Goal: Check status: Check status

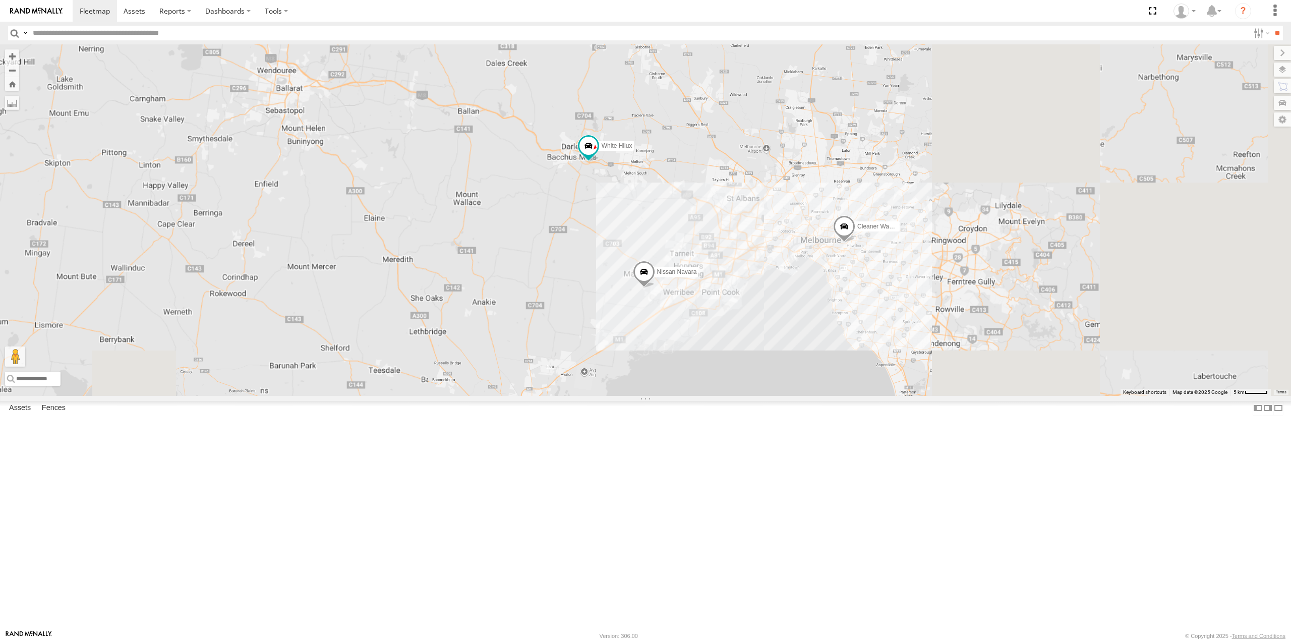
drag, startPoint x: 442, startPoint y: 249, endPoint x: 658, endPoint y: 299, distance: 221.1
click at [658, 300] on div "Nissan Navara Cleaner Wagon #1 White Hilux" at bounding box center [645, 219] width 1291 height 351
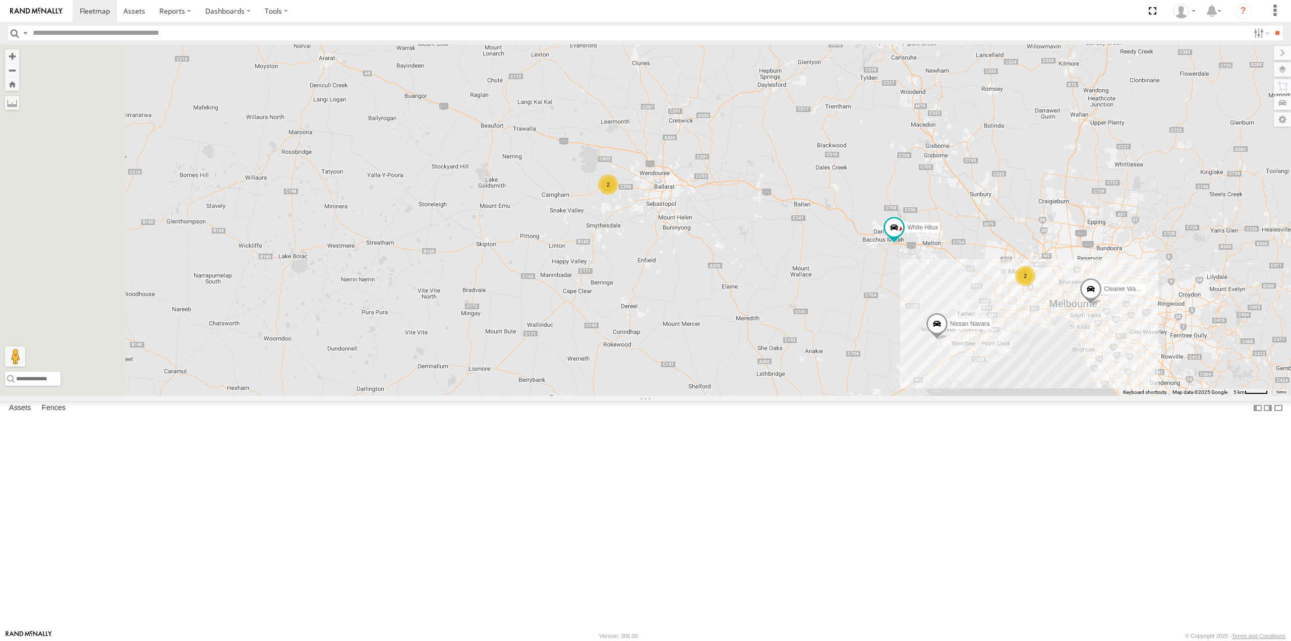
click at [618, 195] on div "2" at bounding box center [608, 184] width 20 height 20
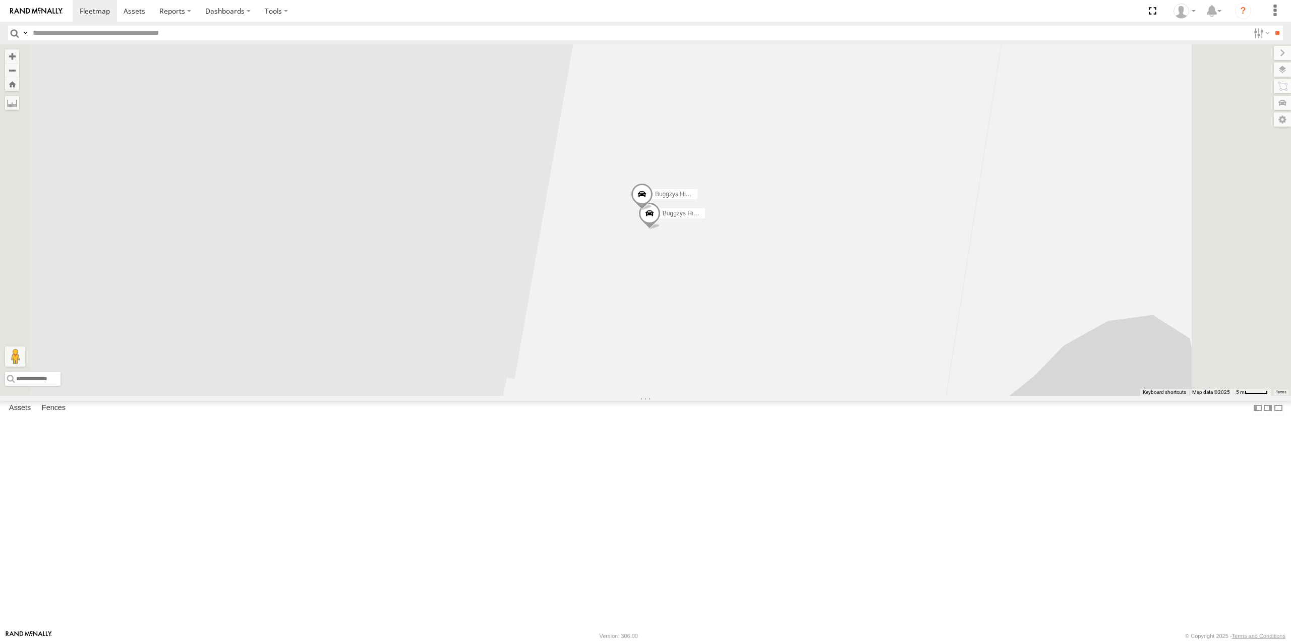
click at [661, 229] on span at bounding box center [649, 215] width 22 height 27
drag, startPoint x: 786, startPoint y: 374, endPoint x: 783, endPoint y: 355, distance: 18.8
click at [786, 371] on div "Nissan Navara Cleaner Wagon #1 White Hilux Buggzys HiAce #1 Buggzys HiAce #2 Bu…" at bounding box center [645, 219] width 1291 height 351
drag, startPoint x: 779, startPoint y: 375, endPoint x: 779, endPoint y: 360, distance: 15.1
click at [779, 372] on div "Nissan Navara Cleaner Wagon #1 White Hilux Buggzys HiAce #1 Buggzys HiAce #2 Bu…" at bounding box center [645, 219] width 1291 height 351
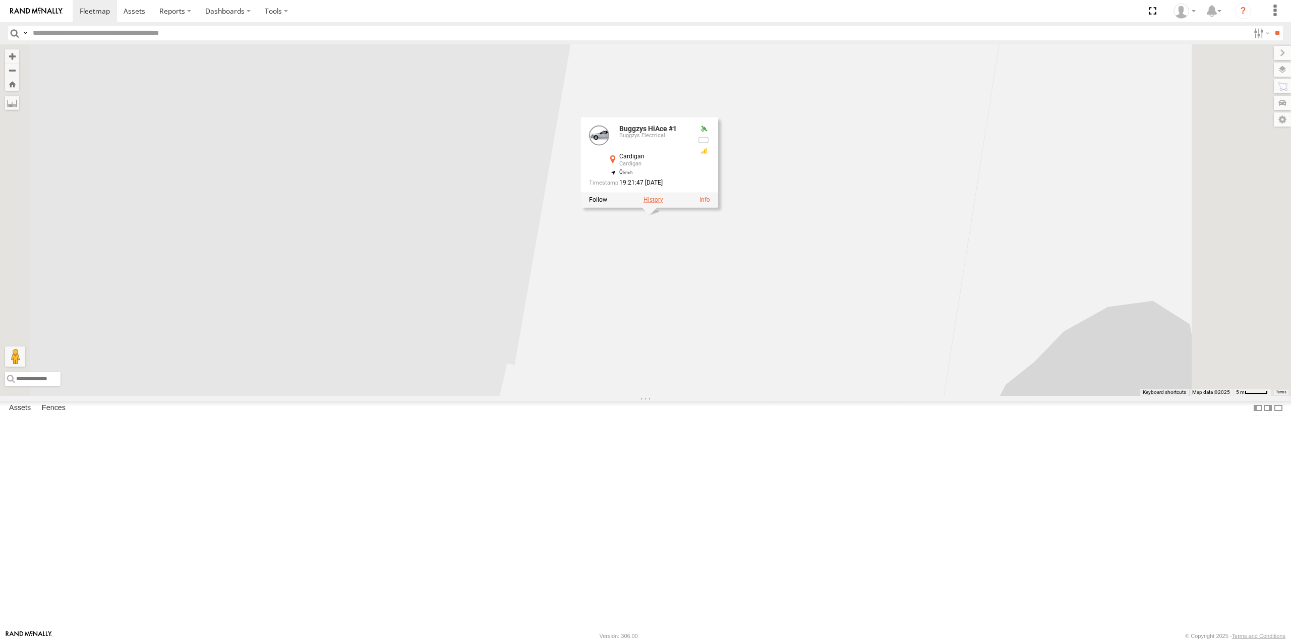
click at [663, 204] on label at bounding box center [653, 200] width 20 height 7
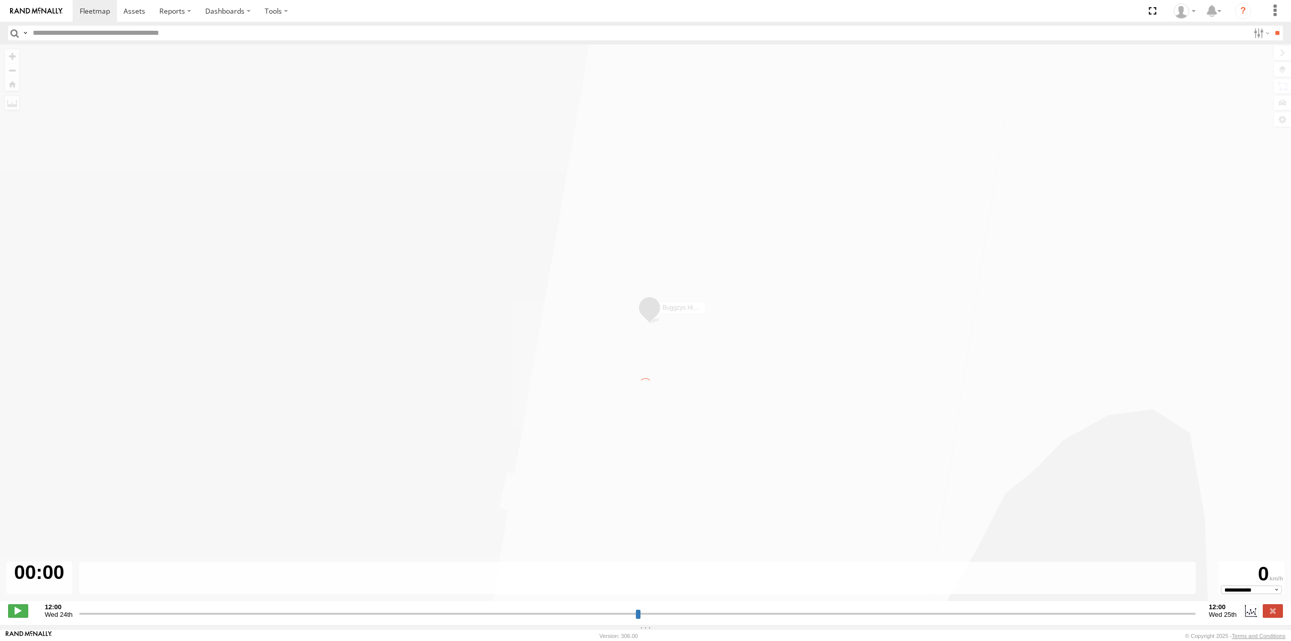
type input "**********"
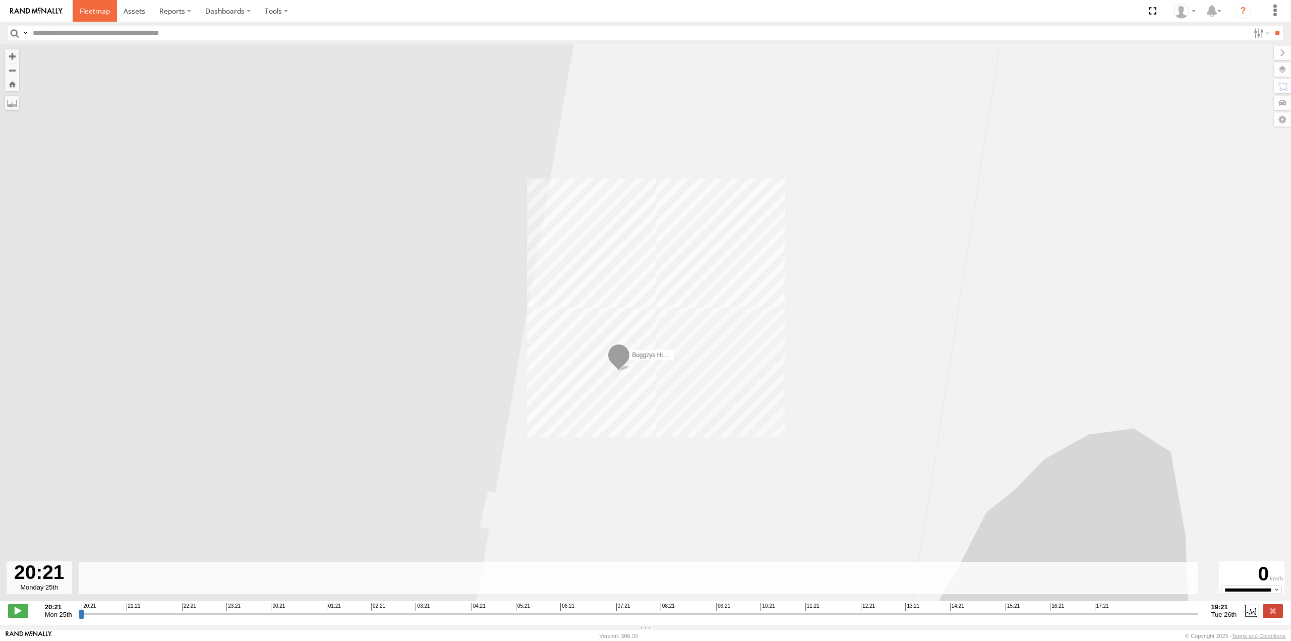
click at [78, 12] on link at bounding box center [95, 11] width 44 height 22
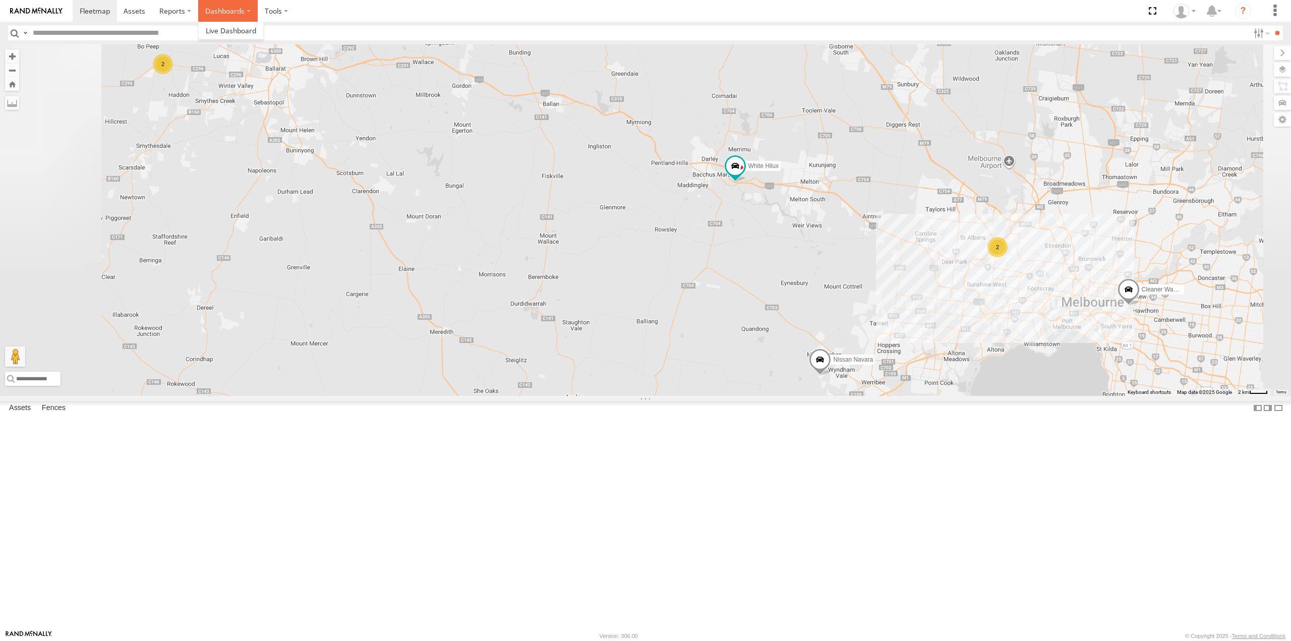
click at [225, 8] on label "Dashboards" at bounding box center [228, 11] width 60 height 22
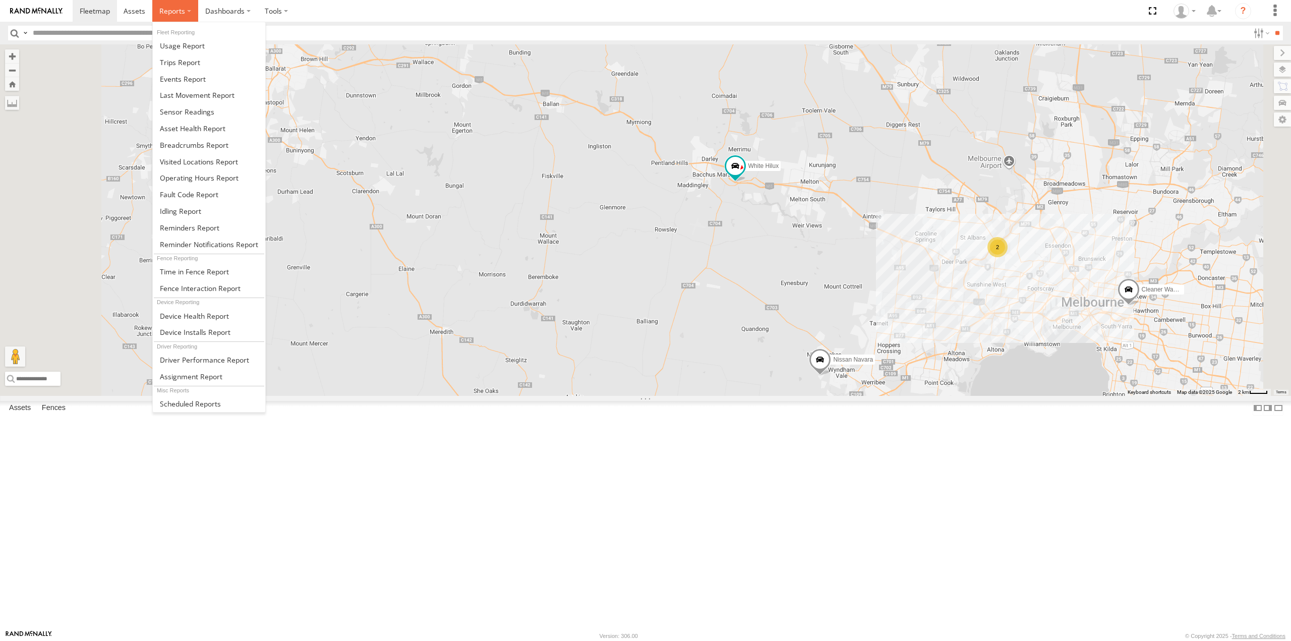
click at [186, 13] on label at bounding box center [175, 11] width 46 height 22
click at [221, 143] on span at bounding box center [194, 145] width 69 height 10
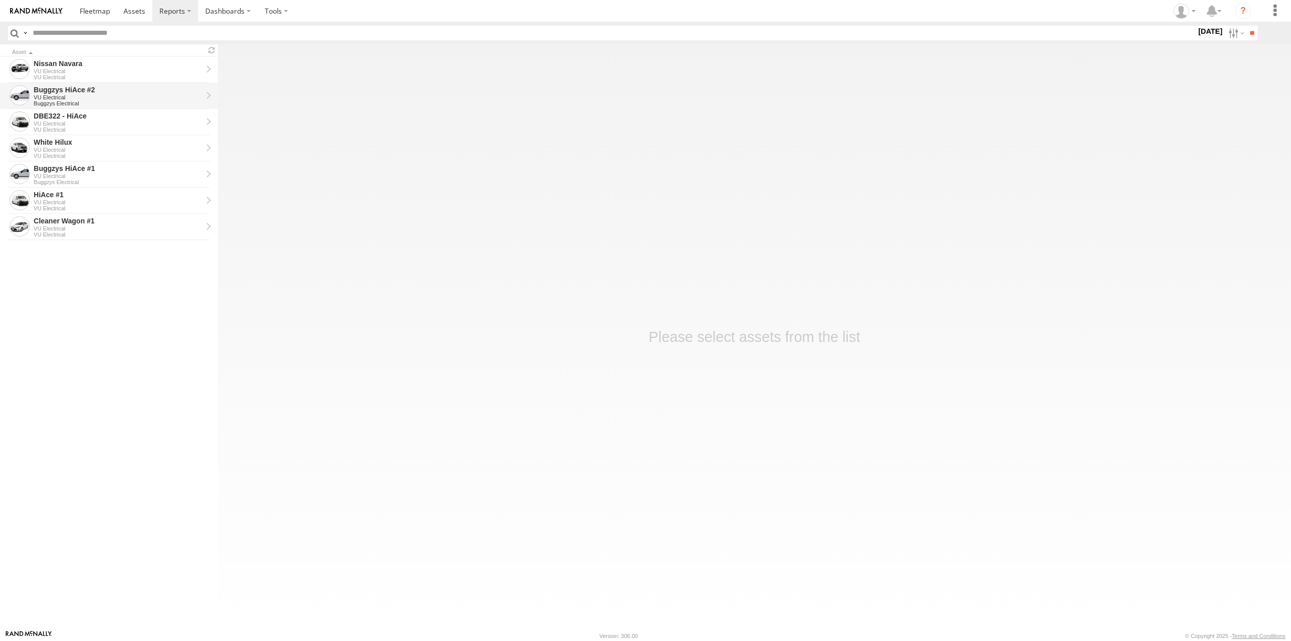
click at [104, 95] on div "VU Electrical" at bounding box center [118, 97] width 168 height 6
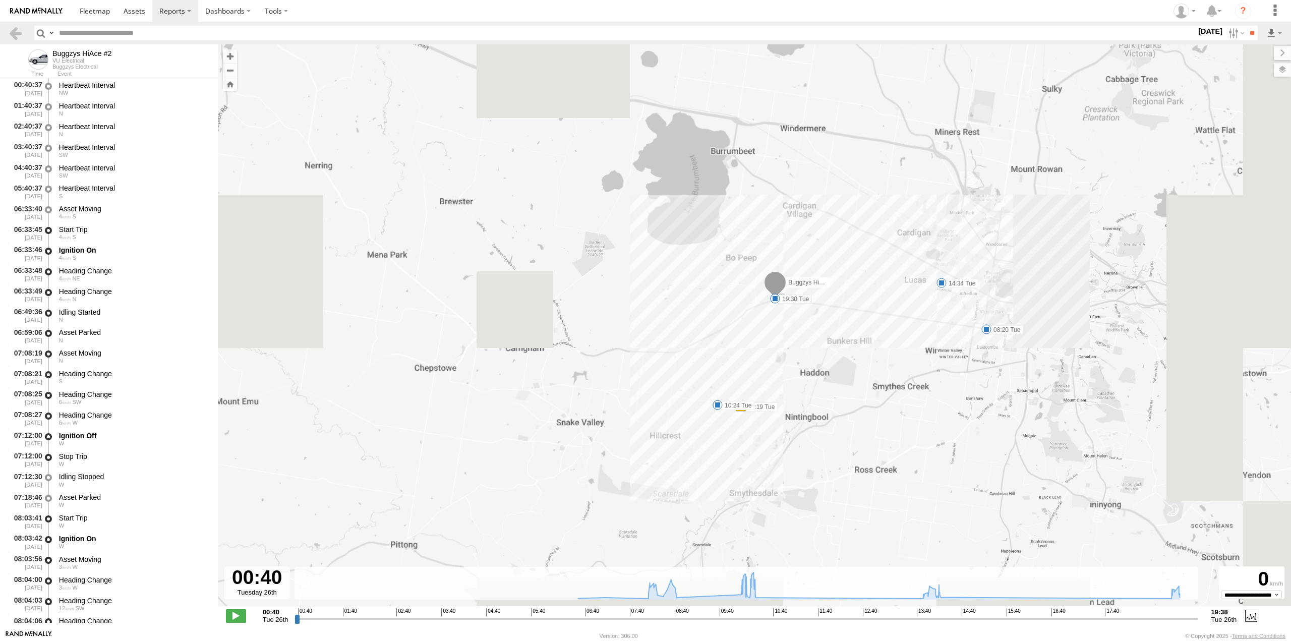
drag, startPoint x: 745, startPoint y: 449, endPoint x: 702, endPoint y: 405, distance: 61.3
click at [780, 415] on div "Buggzys HiAce #2 07:12 Tue 08:20 Tue 08:44 Tue 10:19 Tue 10:24 Tue 14:34 Tue 19…" at bounding box center [754, 330] width 1073 height 572
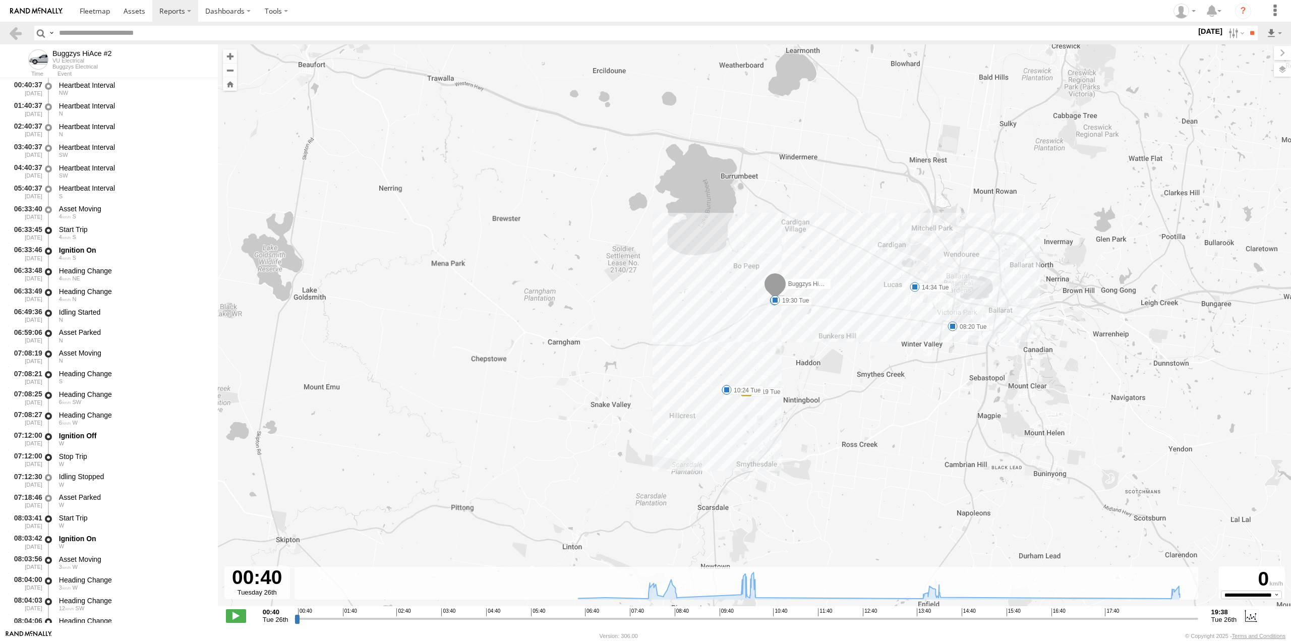
click at [724, 390] on span at bounding box center [727, 390] width 10 height 10
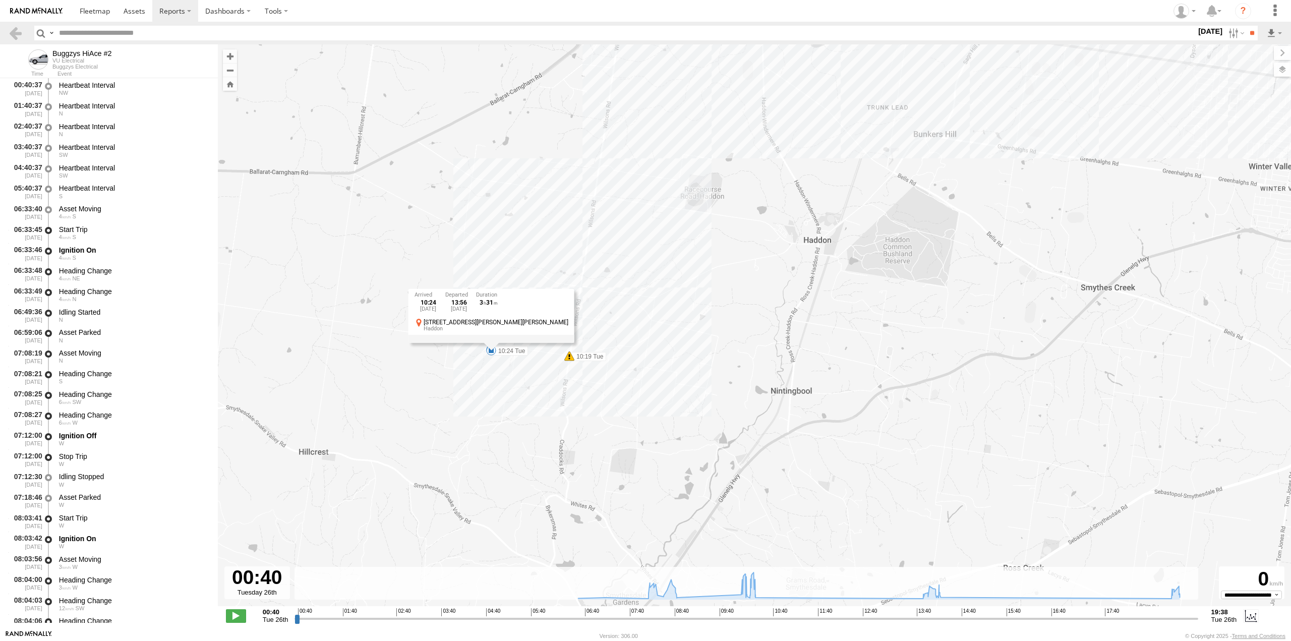
drag, startPoint x: 611, startPoint y: 369, endPoint x: 656, endPoint y: 376, distance: 44.9
click at [656, 376] on div "Buggzys HiAce #2 07:12 Tue 08:20 Tue 08:44 Tue 10:19 Tue 10:24 Tue 14:34 Tue 19…" at bounding box center [754, 330] width 1073 height 572
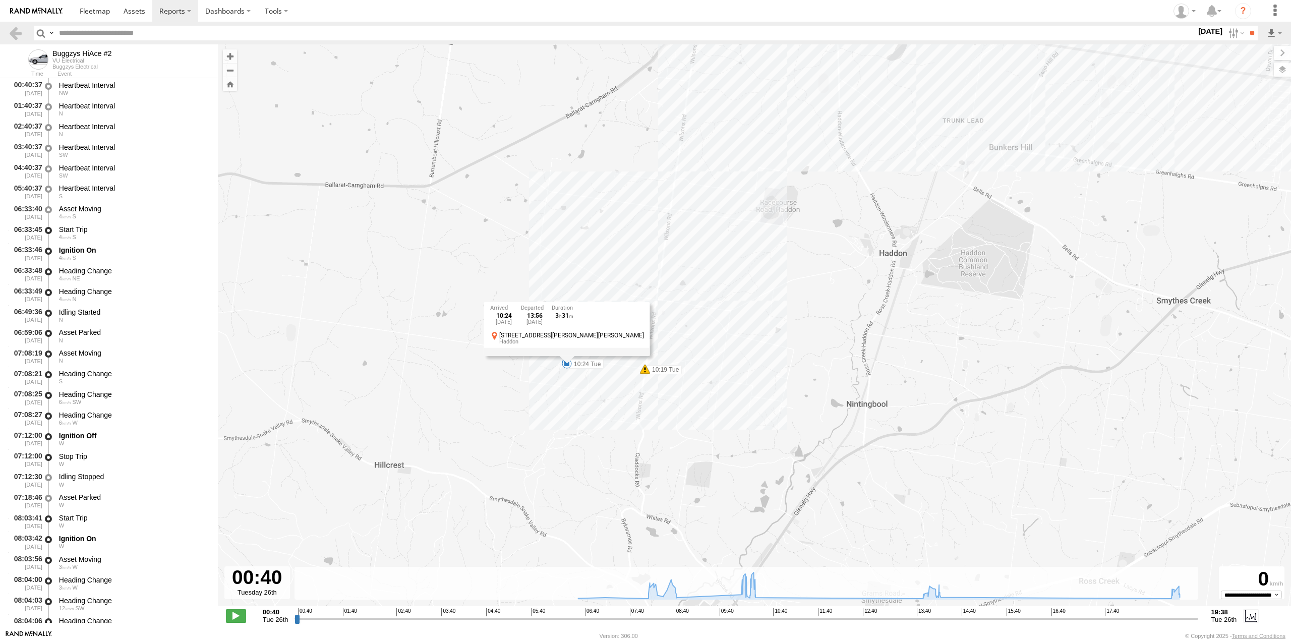
click at [584, 387] on div "Buggzys HiAce #2 07:12 Tue 08:20 Tue 08:44 Tue 10:19 Tue 10:24 Tue 14:34 Tue 19…" at bounding box center [754, 330] width 1073 height 572
click at [645, 373] on span at bounding box center [645, 369] width 10 height 10
click at [571, 369] on div "Buggzys HiAce #2 07:12 Tue 08:20 Tue 08:44 Tue 10:19 Tue 10:24 Tue 14:34 Tue 19…" at bounding box center [754, 330] width 1073 height 572
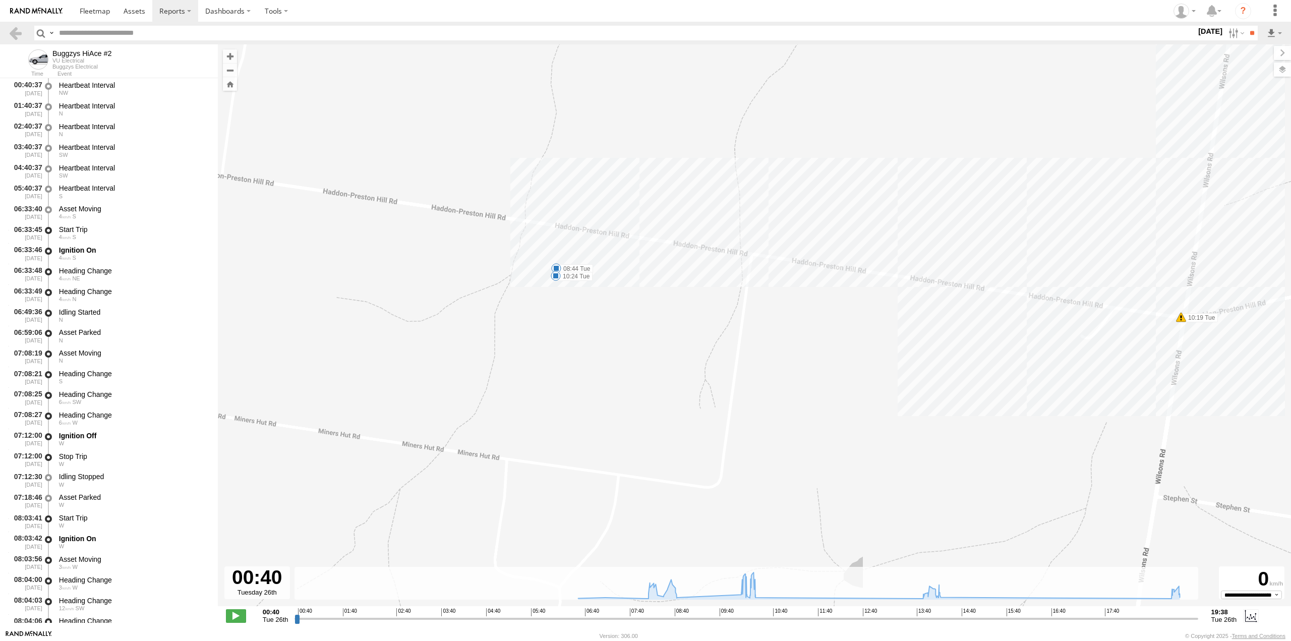
click at [556, 262] on div "Buggzys HiAce #2 07:12 Tue 08:20 Tue 08:44 Tue 10:19 Tue 10:24 Tue 14:34 Tue 19…" at bounding box center [754, 330] width 1073 height 572
click at [557, 270] on span at bounding box center [556, 268] width 10 height 10
click at [554, 281] on div "Buggzys HiAce #2 07:12 Tue 08:20 Tue 08:44 Tue 10:19 Tue 10:24 Tue 14:34 Tue 19…" at bounding box center [754, 330] width 1073 height 572
click at [555, 266] on span at bounding box center [556, 268] width 10 height 10
click at [618, 612] on div "00:40 01:40 02:40 03:40 04:40 05:40 06:40 07:40 08:40 09:40 10:40 11:40 12:40 1…" at bounding box center [746, 611] width 897 height 7
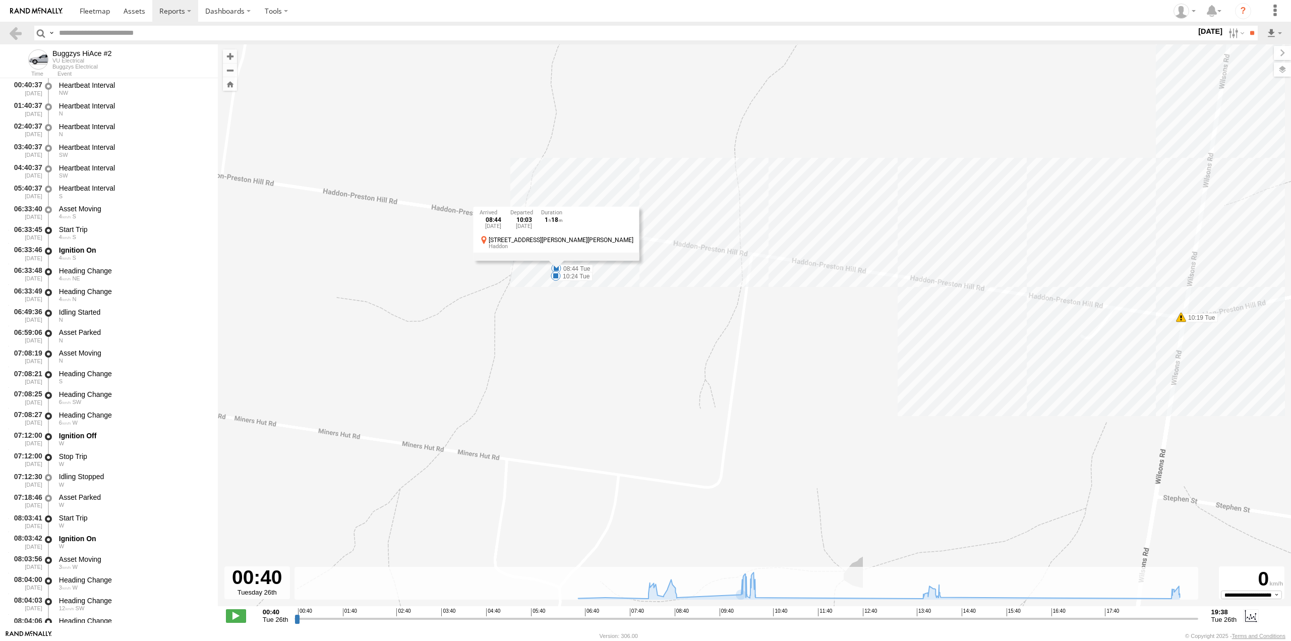
scroll to position [433, 0]
click at [615, 616] on input "range" at bounding box center [745, 619] width 903 height 10
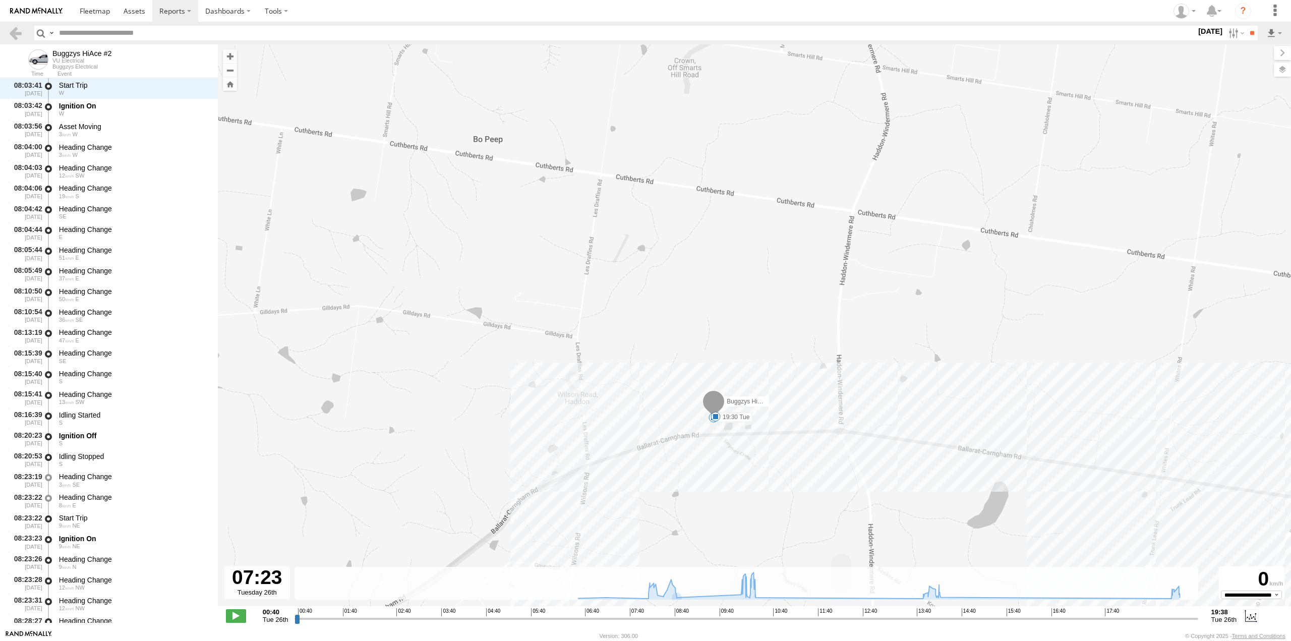
drag, startPoint x: 708, startPoint y: 517, endPoint x: 728, endPoint y: 364, distance: 155.0
click at [727, 344] on div "Buggzys HiAce #2 07:12 Tue 08:20 Tue 08:44 Tue 10:19 Tue 10:24 Tue 14:34 Tue 19…" at bounding box center [754, 330] width 1073 height 572
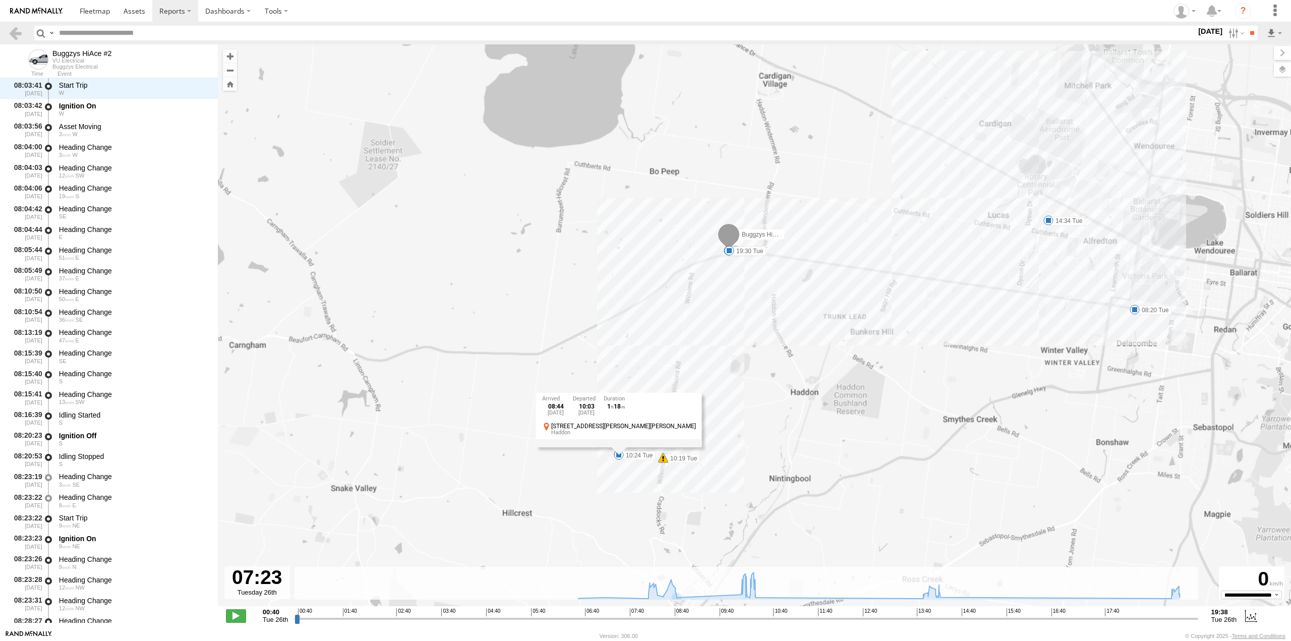
drag, startPoint x: 710, startPoint y: 514, endPoint x: 720, endPoint y: 412, distance: 102.8
click at [721, 379] on div "Buggzys HiAce #2 07:12 Tue 08:20 Tue 08:44 Tue 10:19 Tue 10:24 Tue 14:34 Tue 19…" at bounding box center [754, 330] width 1073 height 572
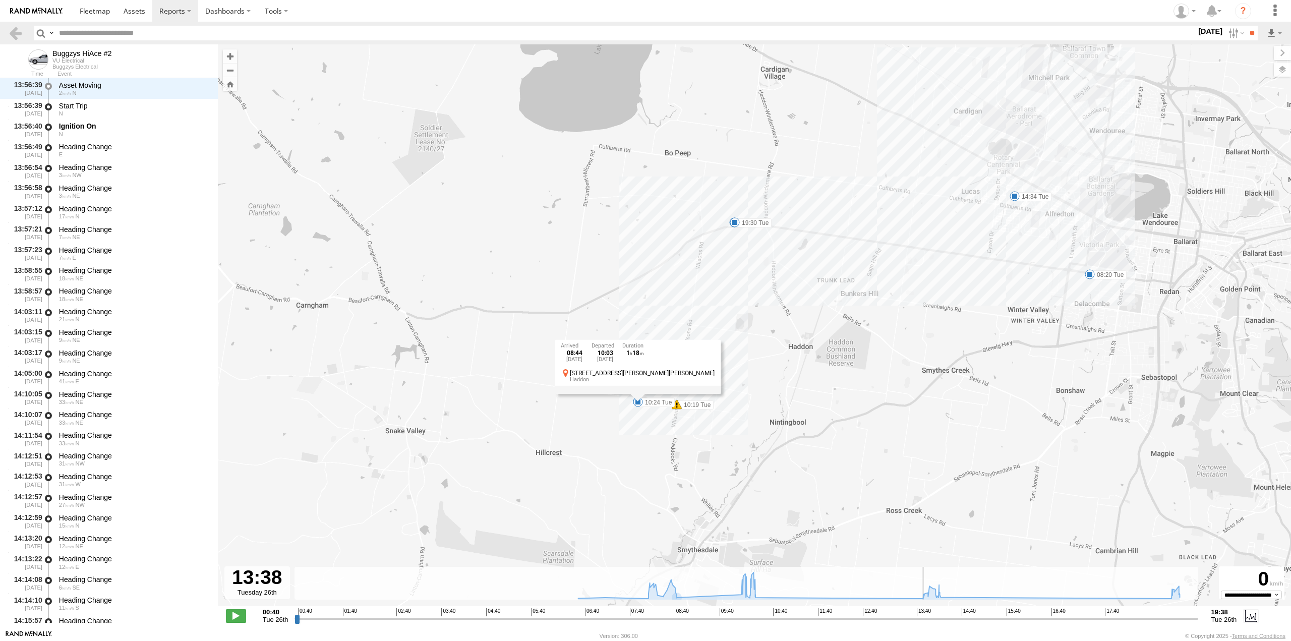
scroll to position [2555, 0]
drag, startPoint x: 615, startPoint y: 619, endPoint x: 903, endPoint y: 605, distance: 287.8
click at [910, 614] on input "range" at bounding box center [745, 619] width 903 height 10
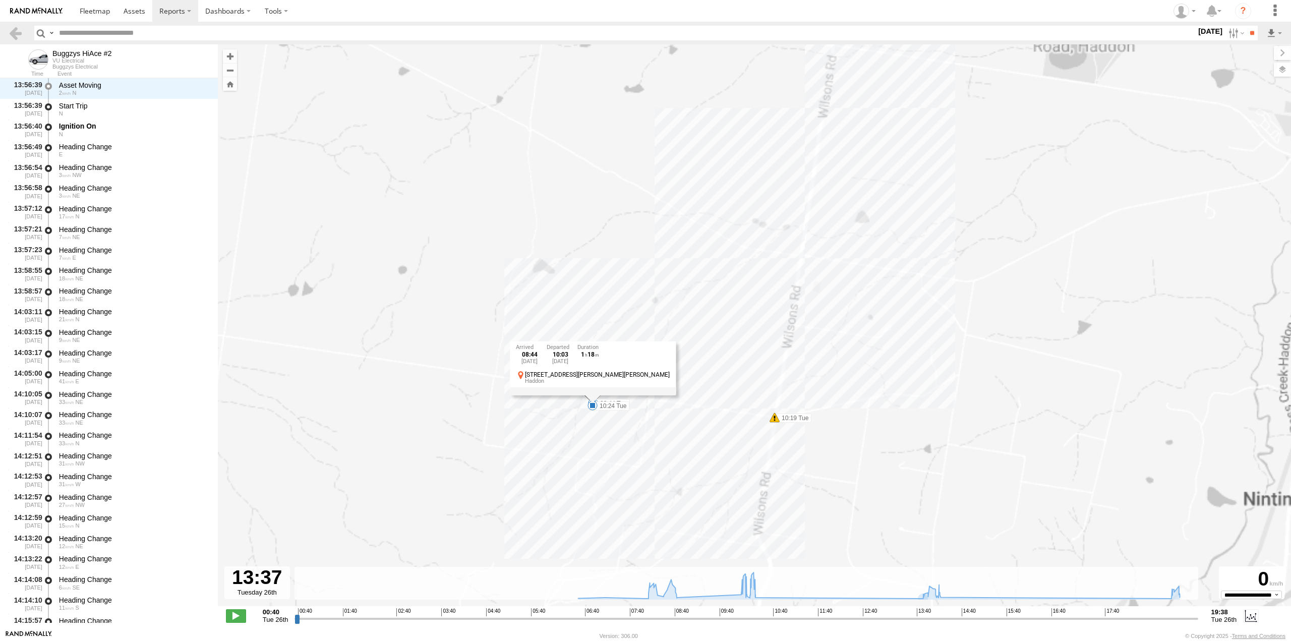
click at [625, 439] on div "Buggzys HiAce #2 07:12 Tue 08:20 Tue 08:44 Tue 10:19 Tue 10:24 Tue 14:34 Tue 19…" at bounding box center [754, 330] width 1073 height 572
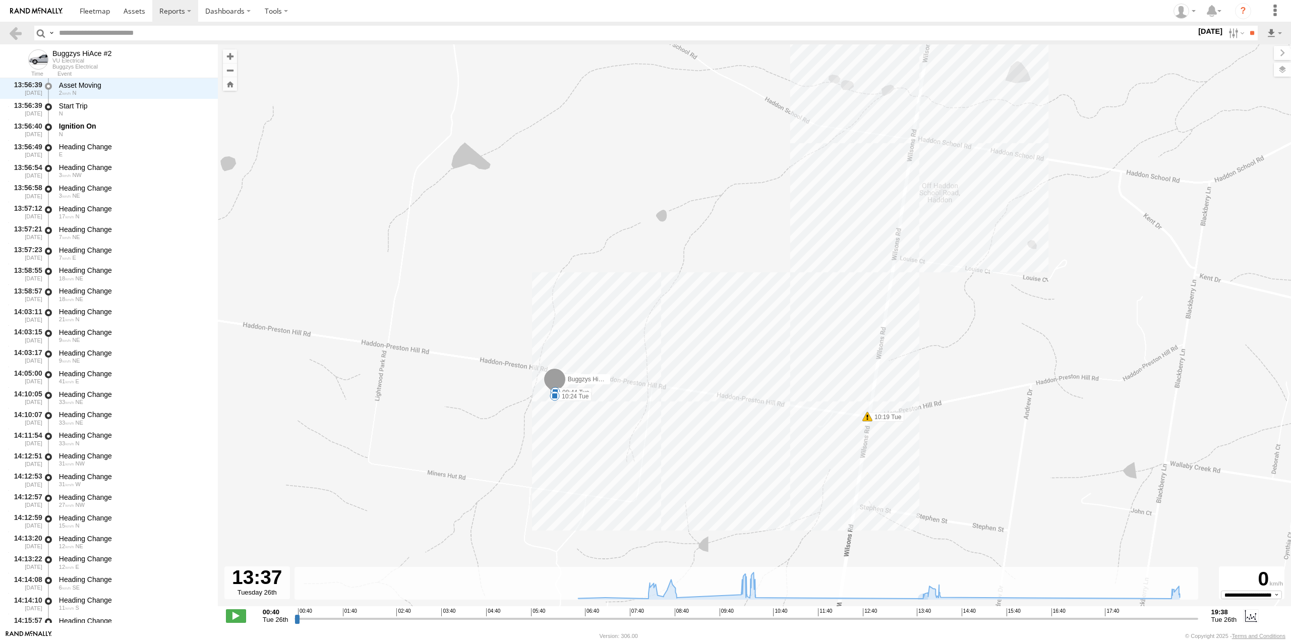
click at [558, 394] on span at bounding box center [555, 396] width 10 height 10
click at [565, 417] on div "Buggzys HiAce #2 07:12 Tue 08:20 Tue 08:44 Tue 10:19 Tue 10:24 Tue 14:34 Tue 19…" at bounding box center [754, 330] width 1073 height 572
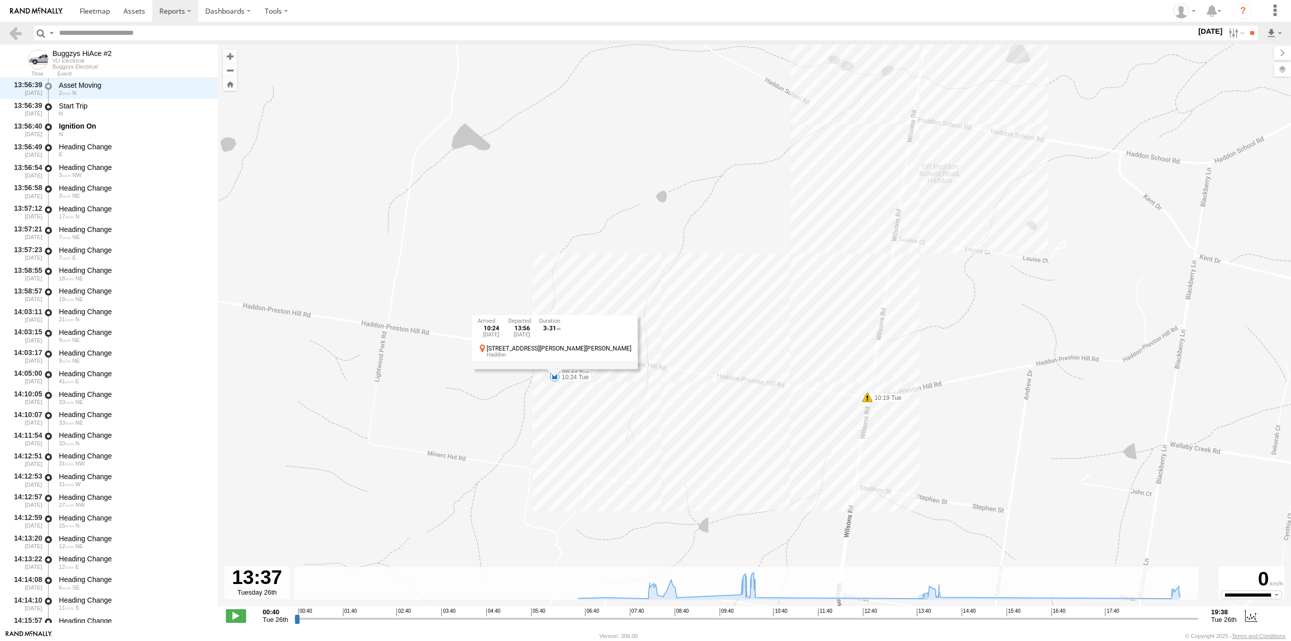
click at [582, 401] on div "Buggzys HiAce #2 07:12 Tue 08:20 Tue 08:44 Tue 10:19 Tue 10:24 Tue 14:34 Tue 19…" at bounding box center [754, 330] width 1073 height 572
click at [580, 385] on div "Buggzys HiAce #2 07:12 Tue 08:20 Tue 08:44 Tue 10:19 Tue 10:24 Tue 14:34 Tue 19…" at bounding box center [754, 330] width 1073 height 572
click at [580, 371] on label "08:44 Tue" at bounding box center [573, 373] width 37 height 9
click at [558, 365] on div "08:44 Tue 26th Aug 10:03 Tue 26th Aug 1 18 245 Haddon-Preston Hill Rd Haddon" at bounding box center [555, 338] width 166 height 54
click at [557, 381] on span at bounding box center [555, 377] width 10 height 10
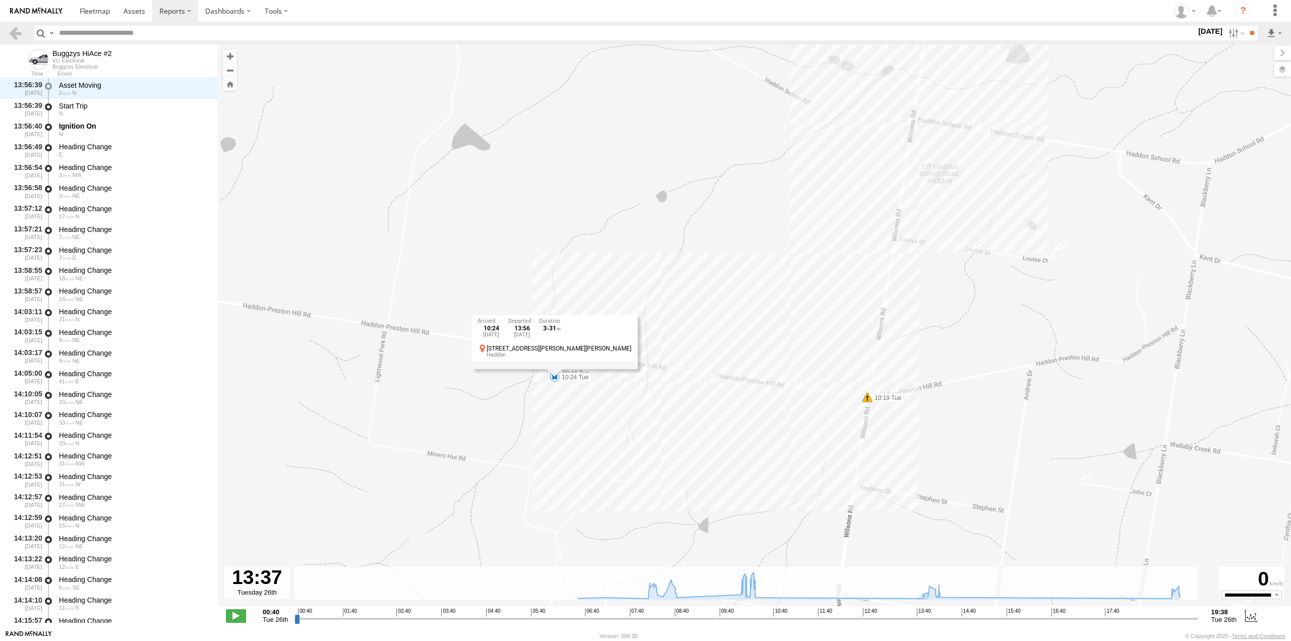
click at [584, 395] on div "Buggzys HiAce #2 07:12 Tue 08:20 Tue 08:44 Tue 10:19 Tue 10:24 Tue 14:34 Tue 19…" at bounding box center [754, 330] width 1073 height 572
click at [579, 372] on label "08:44 Tue" at bounding box center [573, 373] width 37 height 9
click at [556, 385] on div "Buggzys HiAce #2 07:12 Tue 08:20 Tue 08:44 Tue 10:19 Tue 10:24 Tue 14:34 Tue 19…" at bounding box center [754, 330] width 1073 height 572
click at [556, 383] on div "Buggzys HiAce #2 07:12 Tue 08:20 Tue 08:44 Tue 10:19 Tue 10:24 Tue 14:34 Tue 19…" at bounding box center [754, 330] width 1073 height 572
click at [555, 381] on span at bounding box center [555, 377] width 10 height 10
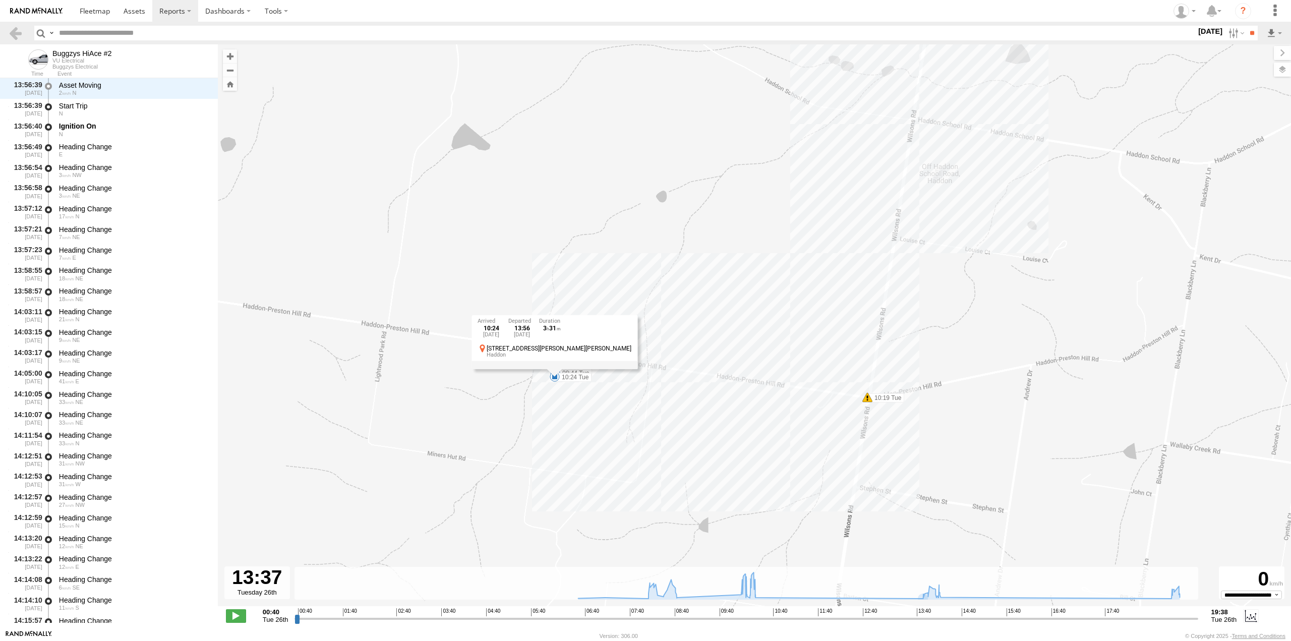
click at [1077, 470] on div "Buggzys HiAce #2 07:12 Tue 08:20 Tue 08:44 Tue 10:19 Tue 10:24 Tue 14:34 Tue 19…" at bounding box center [754, 330] width 1073 height 572
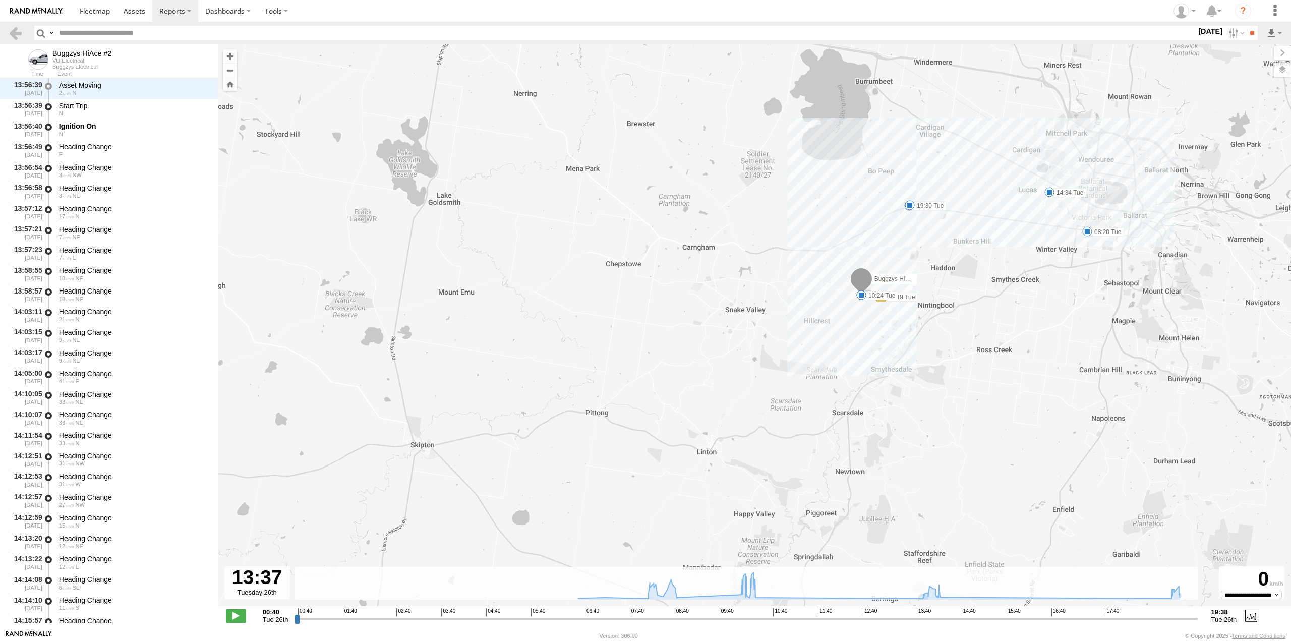
drag, startPoint x: 1055, startPoint y: 363, endPoint x: 782, endPoint y: 332, distance: 275.6
click at [806, 341] on div "Buggzys HiAce #2 07:12 Tue 08:20 Tue 08:44 Tue 10:19 Tue 10:24 Tue 14:34 Tue 19…" at bounding box center [754, 330] width 1073 height 572
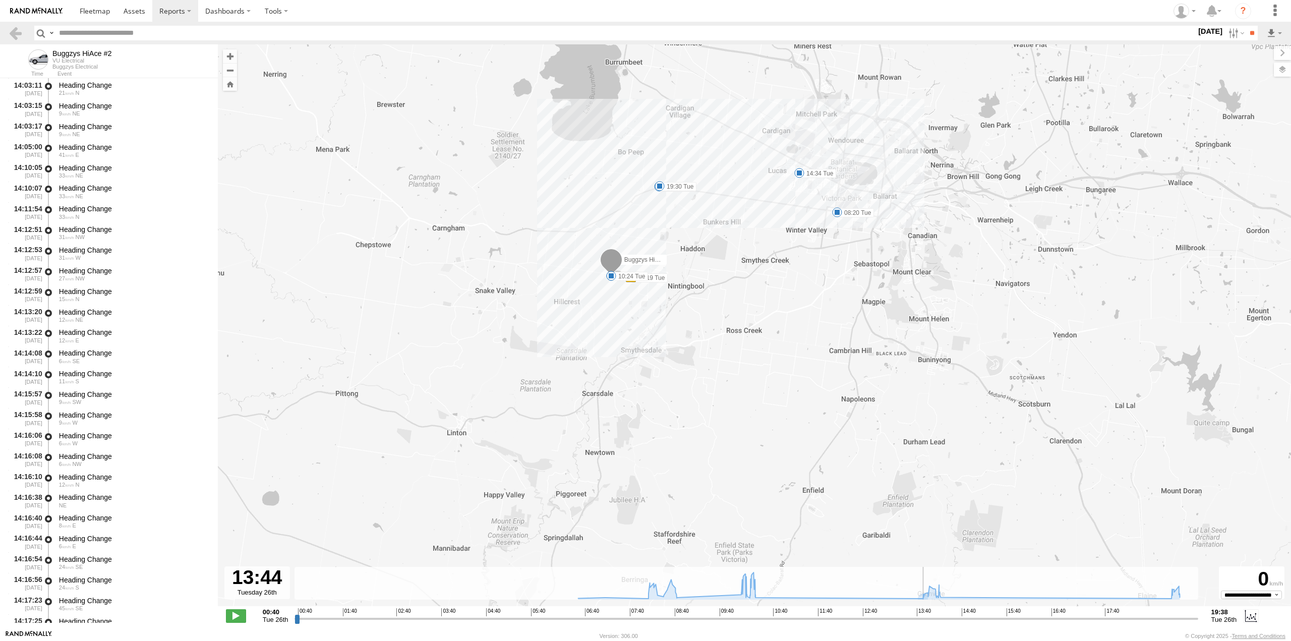
drag, startPoint x: 907, startPoint y: 619, endPoint x: 929, endPoint y: 617, distance: 21.8
type input "**********"
click at [929, 617] on input "range" at bounding box center [745, 619] width 903 height 10
click at [800, 168] on span at bounding box center [799, 173] width 10 height 10
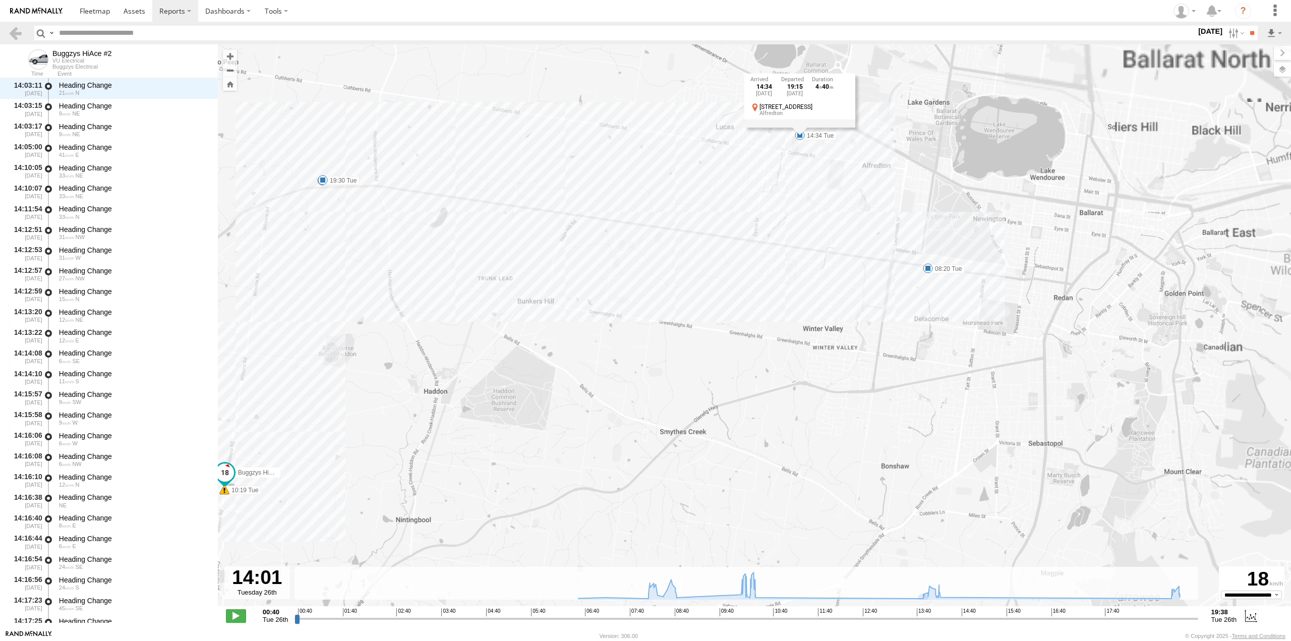
drag, startPoint x: 817, startPoint y: 191, endPoint x: 790, endPoint y: 356, distance: 167.6
click at [790, 360] on div "Buggzys HiAce #2 07:12 Tue 08:20 Tue 08:44 Tue 10:19 Tue 10:24 Tue 14:34 Tue 19…" at bounding box center [754, 330] width 1073 height 572
